Goal: Information Seeking & Learning: Learn about a topic

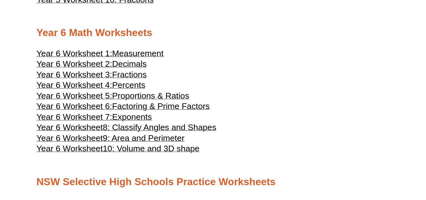
scroll to position [1062, 0]
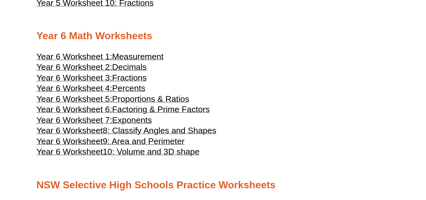
click at [194, 110] on span "Factoring & Prime Factors" at bounding box center [161, 108] width 98 height 9
click at [197, 135] on span "8: Classify Angles and Shapes" at bounding box center [160, 130] width 114 height 9
click at [135, 90] on span "Percents" at bounding box center [128, 87] width 33 height 9
click at [171, 101] on span "Proportions & Ratios" at bounding box center [150, 98] width 77 height 9
click at [141, 122] on span "Exponents" at bounding box center [132, 119] width 40 height 9
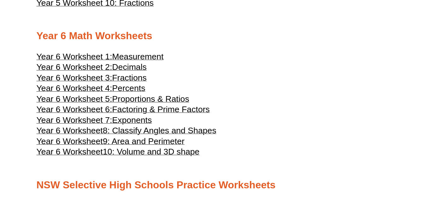
click at [163, 143] on span "9: Area and Perimeter" at bounding box center [144, 140] width 82 height 9
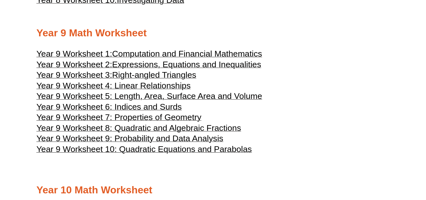
scroll to position [1792, 0]
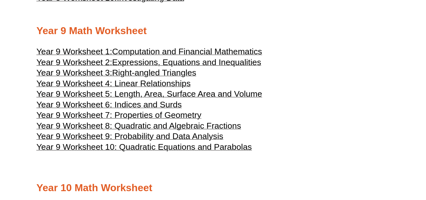
click at [170, 121] on span "Year 9 Worksheet 8: Quadratic and Algebraic Fractions" at bounding box center [139, 125] width 205 height 9
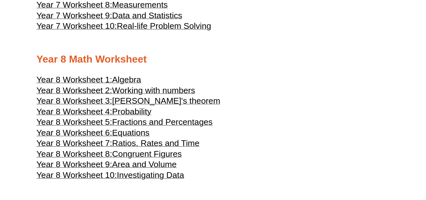
scroll to position [1613, 0]
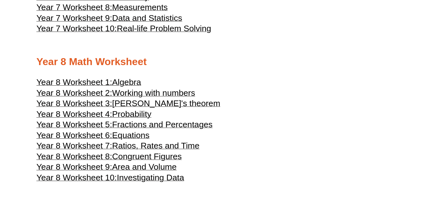
click at [144, 115] on span "Probability" at bounding box center [131, 113] width 39 height 9
click at [177, 126] on span "Fractions and Percentages" at bounding box center [162, 124] width 101 height 9
click at [145, 137] on span "Equations" at bounding box center [131, 134] width 38 height 9
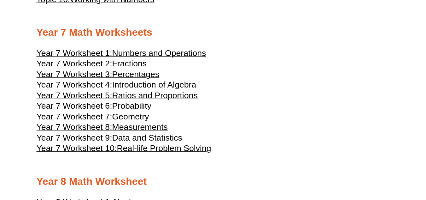
scroll to position [1492, 0]
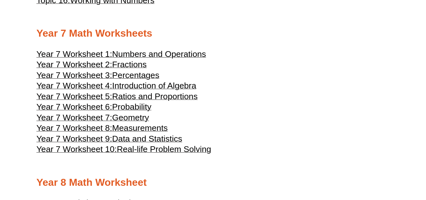
click at [145, 62] on span "Fractions" at bounding box center [129, 64] width 35 height 9
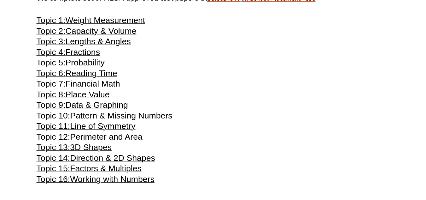
scroll to position [1311, 0]
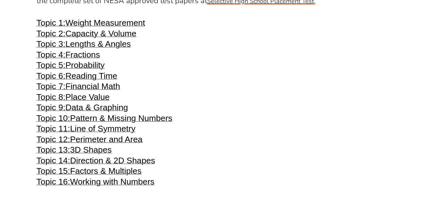
click at [43, 59] on span "Topic 4:" at bounding box center [51, 54] width 29 height 9
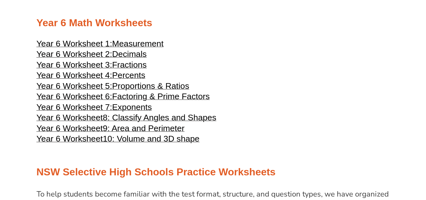
scroll to position [1075, 0]
click at [47, 65] on span "Year 6 Worksheet 3:" at bounding box center [75, 64] width 76 height 9
